Goal: Information Seeking & Learning: Learn about a topic

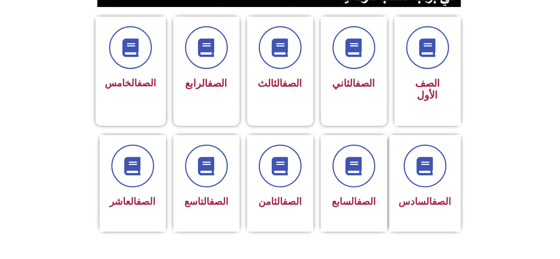
scroll to position [192, 0]
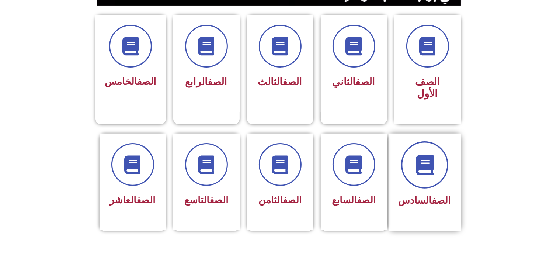
click at [442, 153] on span at bounding box center [424, 164] width 47 height 47
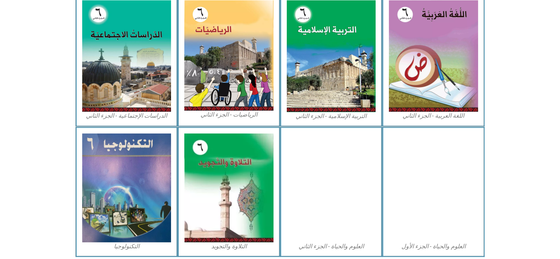
scroll to position [384, 0]
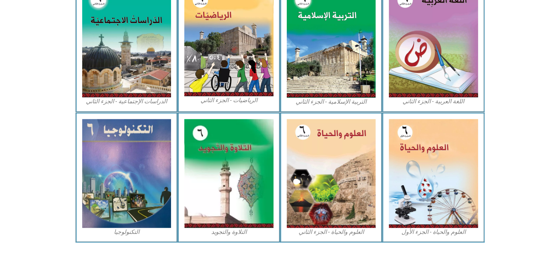
click at [442, 153] on img at bounding box center [433, 173] width 89 height 109
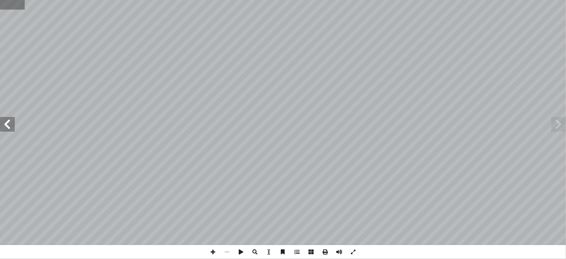
click at [8, 4] on input "text" at bounding box center [12, 5] width 24 height 10
type input "**"
click at [12, 128] on span at bounding box center [7, 124] width 15 height 15
click at [211, 252] on span at bounding box center [213, 252] width 14 height 14
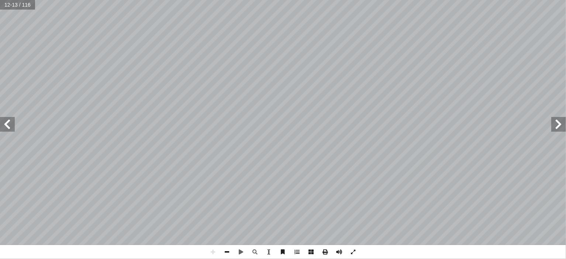
click at [225, 250] on span at bounding box center [227, 252] width 14 height 14
click at [215, 252] on span at bounding box center [213, 252] width 14 height 14
click at [226, 249] on span at bounding box center [227, 252] width 14 height 14
click at [226, 255] on span at bounding box center [227, 252] width 14 height 14
click at [214, 253] on span at bounding box center [213, 252] width 14 height 14
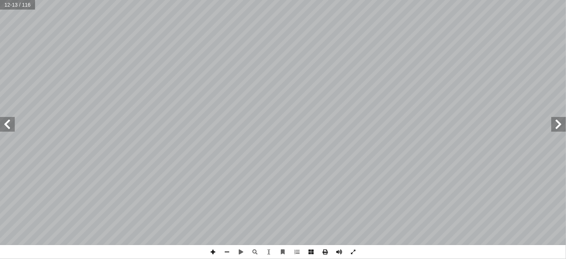
click at [214, 253] on span at bounding box center [213, 252] width 14 height 14
click at [77, 0] on html "الصفحة الرئيسية الصف الأول الصف الثاني الصف الثالث الصف الرابع الصف الخامس الصف…" at bounding box center [283, 33] width 566 height 67
click at [12, 129] on span at bounding box center [7, 124] width 15 height 15
